Goal: Complete application form

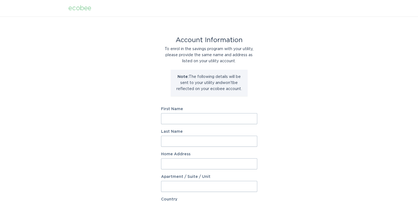
click at [174, 118] on input "First Name" at bounding box center [209, 118] width 96 height 11
type input "[PERSON_NAME]"
type input "[STREET_ADDRESS][PERSON_NAME]"
select select "US"
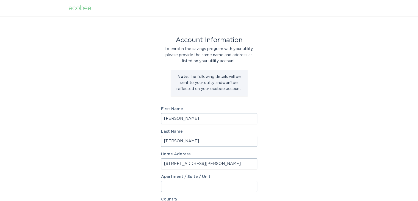
type input "[PERSON_NAME]"
type input "38135"
select select "TN"
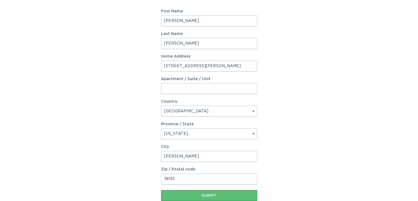
scroll to position [110, 0]
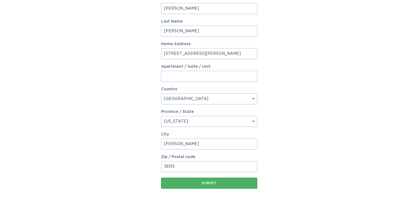
click at [207, 182] on div "Submit" at bounding box center [209, 182] width 91 height 3
